Goal: Check status: Check status

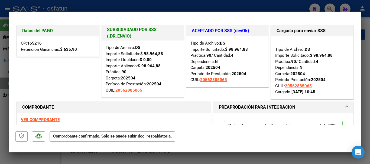
scroll to position [163, 0]
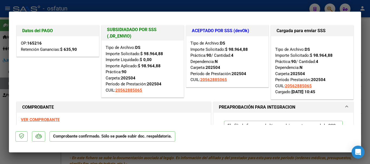
type input "$ 0,00"
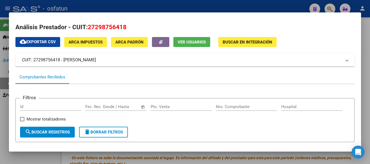
scroll to position [0, 0]
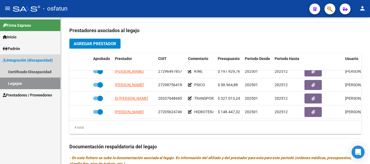
click at [28, 80] on link "Legajos" at bounding box center [30, 84] width 60 height 12
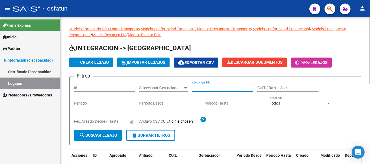
click at [205, 89] on input "CUIL / Apellido" at bounding box center [222, 88] width 61 height 5
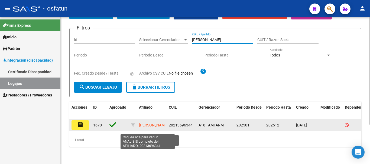
type input "[PERSON_NAME]"
click at [144, 123] on span "[PERSON_NAME]" at bounding box center [153, 125] width 29 height 4
type textarea "20213696344"
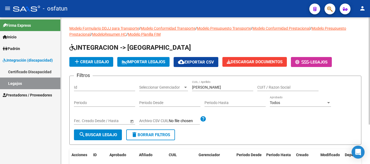
scroll to position [0, 0]
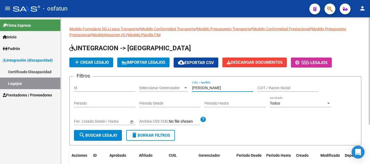
drag, startPoint x: 200, startPoint y: 88, endPoint x: 189, endPoint y: 88, distance: 11.6
click at [189, 88] on div "Filtros Id Seleccionar Gerenciador Seleccionar Gerenciador [PERSON_NAME] CUIL /…" at bounding box center [215, 105] width 283 height 49
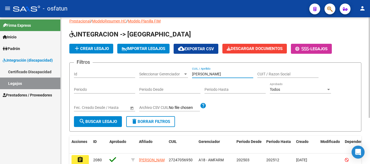
scroll to position [27, 0]
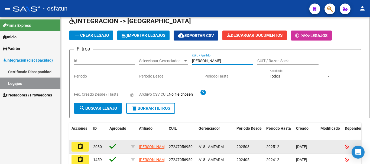
type input "[PERSON_NAME]"
click at [83, 145] on mat-icon "assignment" at bounding box center [80, 147] width 7 height 7
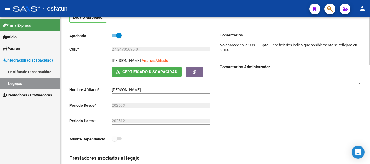
scroll to position [54, 0]
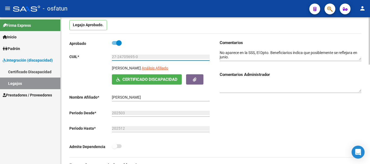
drag, startPoint x: 141, startPoint y: 57, endPoint x: 113, endPoint y: 56, distance: 27.6
click at [111, 56] on app-form-text-field "CUIL * 27-24705695-0 Ingresar CUIL" at bounding box center [139, 57] width 140 height 4
